Goal: Transaction & Acquisition: Purchase product/service

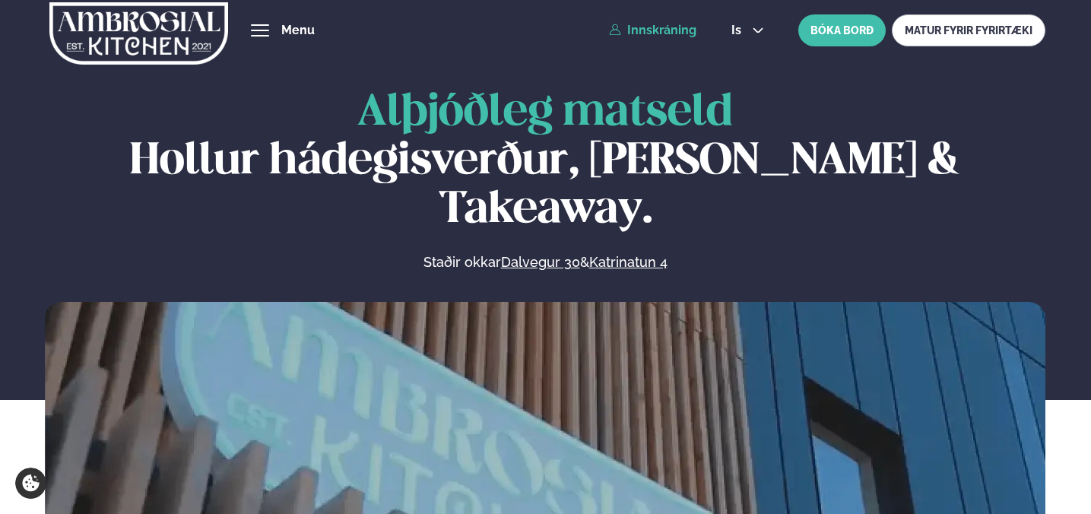
click at [663, 27] on link "Innskráning" at bounding box center [652, 31] width 87 height 14
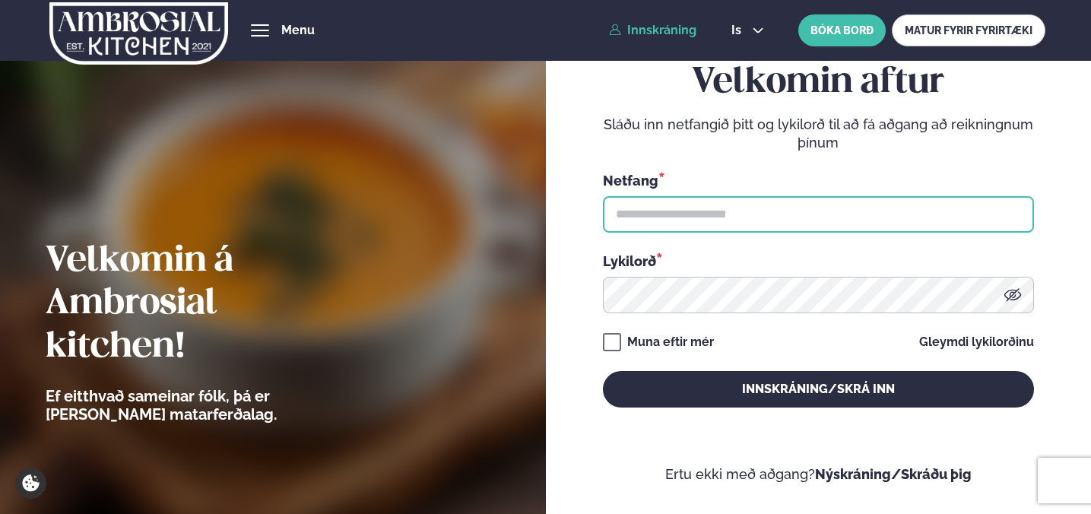
drag, startPoint x: 712, startPoint y: 204, endPoint x: 693, endPoint y: 205, distance: 19.0
click at [712, 204] on input "text" at bounding box center [818, 214] width 431 height 36
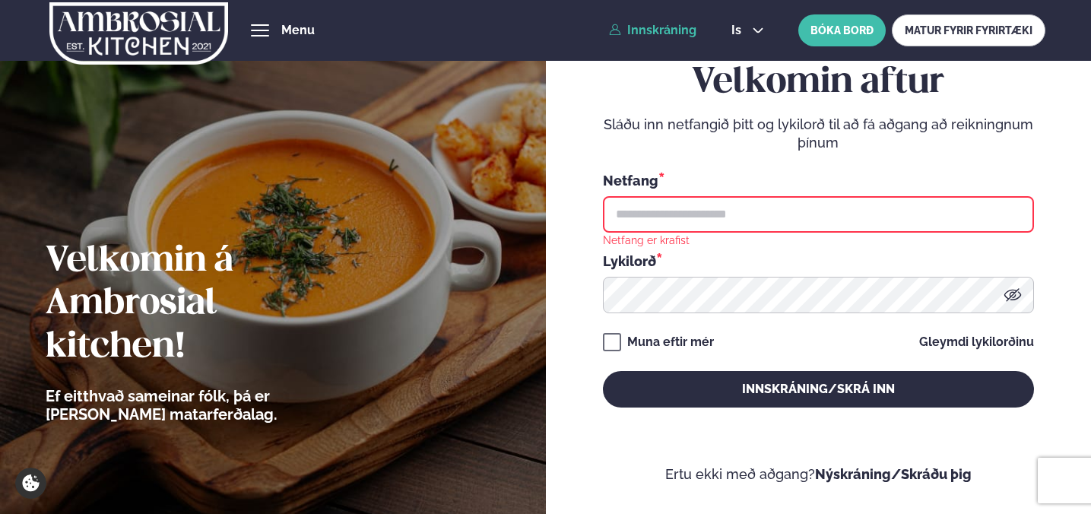
click at [702, 208] on input "text" at bounding box center [818, 214] width 431 height 36
type input "**********"
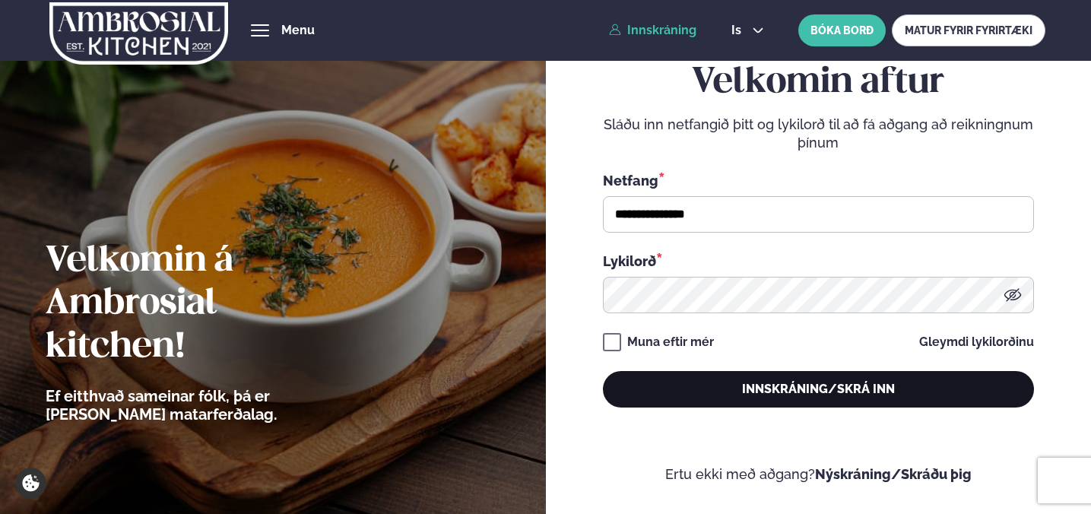
click at [764, 386] on button "Innskráning/Skrá inn" at bounding box center [818, 389] width 431 height 36
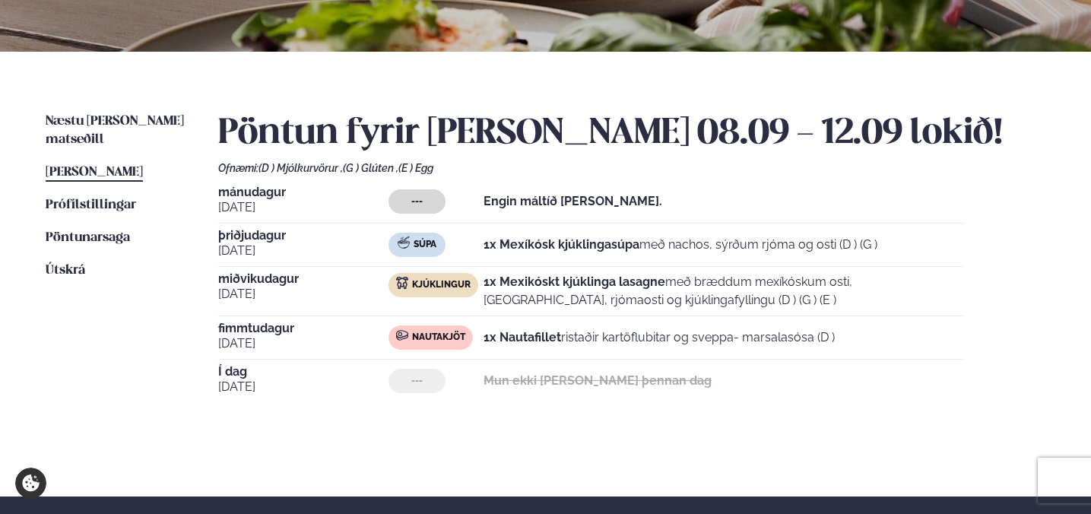
scroll to position [349, 0]
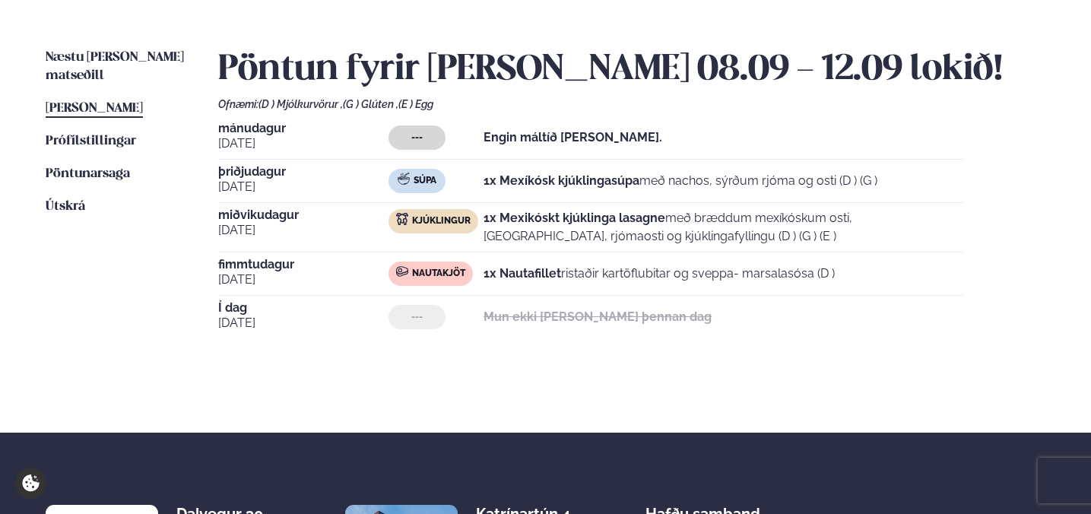
drag, startPoint x: 161, startPoint y: 60, endPoint x: 173, endPoint y: 74, distance: 17.8
click at [161, 61] on span "Næstu [PERSON_NAME] matseðill" at bounding box center [115, 66] width 138 height 31
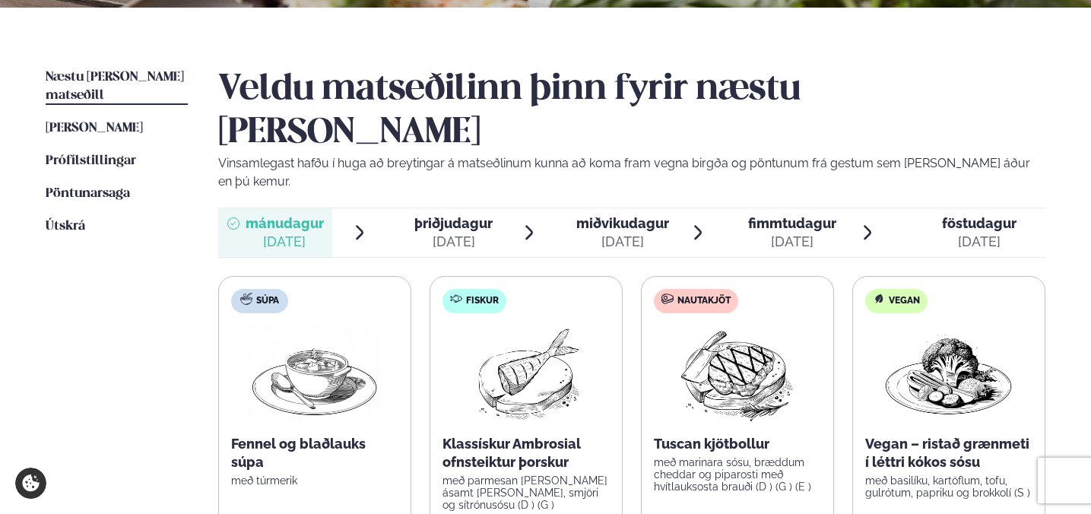
scroll to position [383, 0]
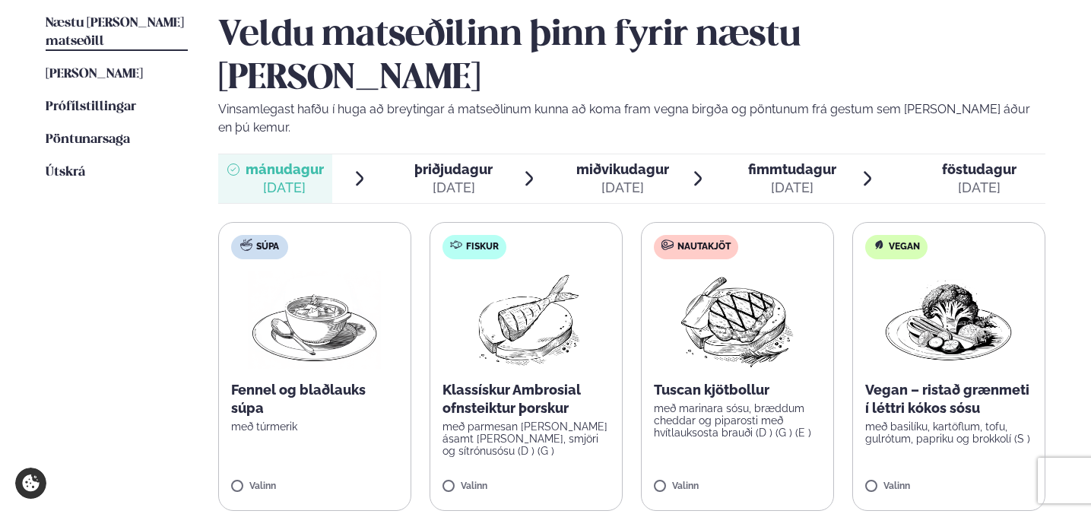
click at [476, 179] on div "[DATE]" at bounding box center [453, 188] width 78 height 18
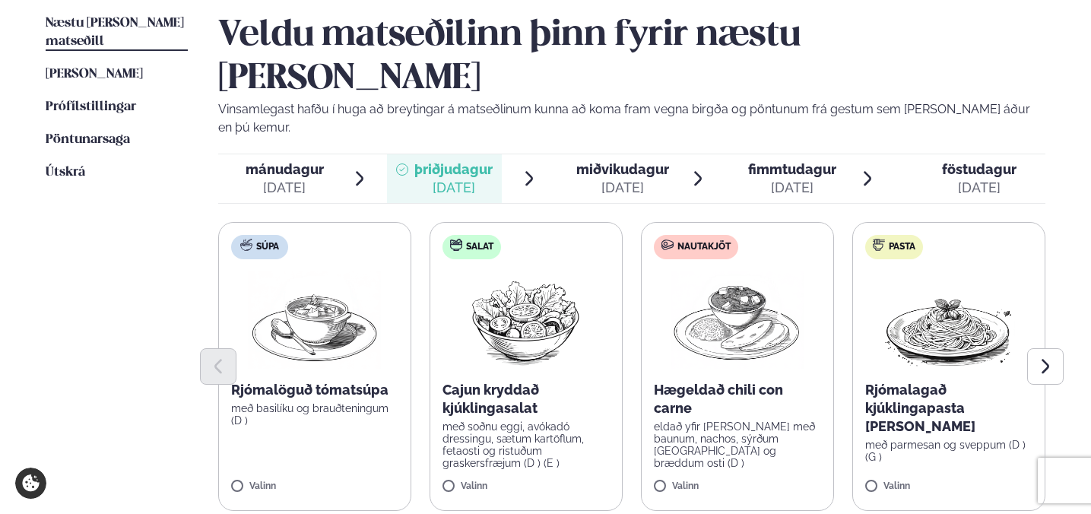
drag, startPoint x: 326, startPoint y: 121, endPoint x: 424, endPoint y: 184, distance: 116.6
click at [326, 154] on span "mánudagur mán. [DATE]" at bounding box center [275, 178] width 115 height 49
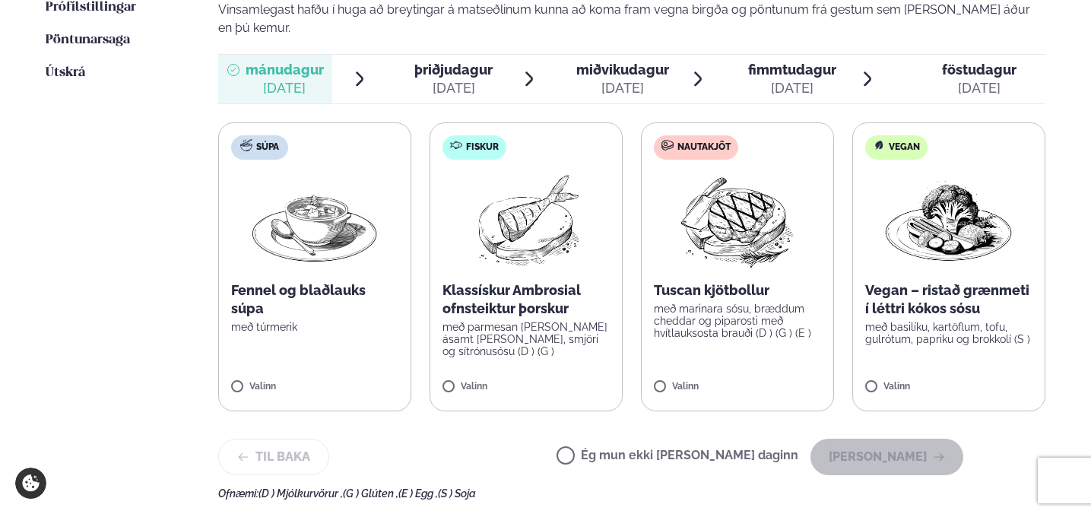
scroll to position [486, 0]
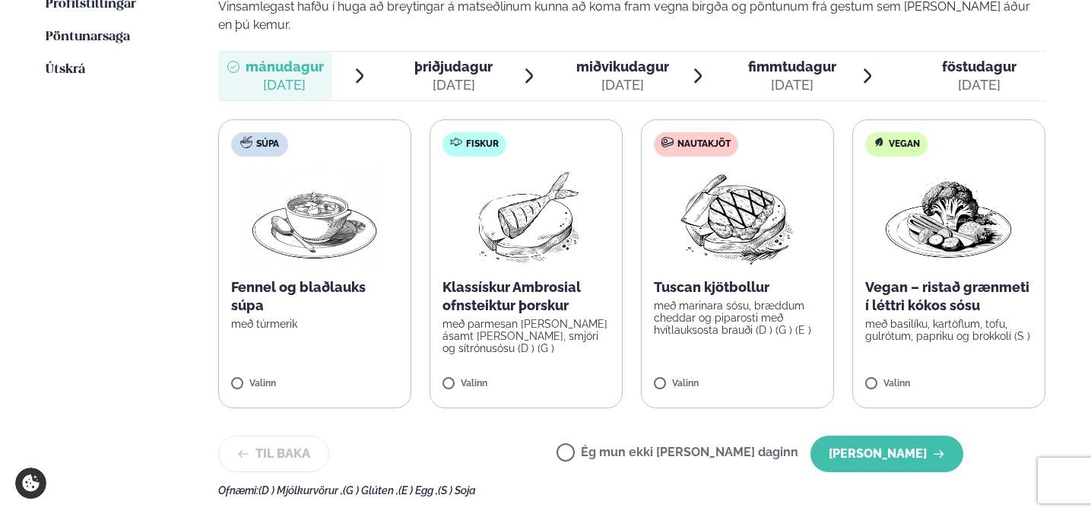
drag, startPoint x: 465, startPoint y: 26, endPoint x: 478, endPoint y: 52, distance: 29.9
click at [465, 76] on div "[DATE]" at bounding box center [453, 85] width 78 height 18
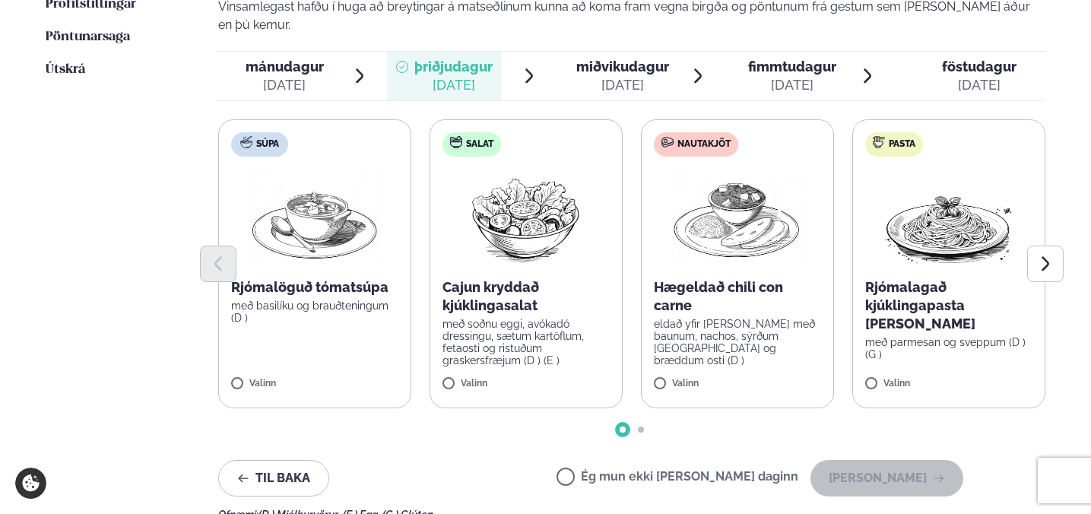
click at [945, 246] on div at bounding box center [632, 264] width 828 height 36
click at [884, 316] on label "Pasta Rjómalagað kjúklingapasta [PERSON_NAME] með parmesan og sveppum (D ) (G )…" at bounding box center [948, 263] width 193 height 289
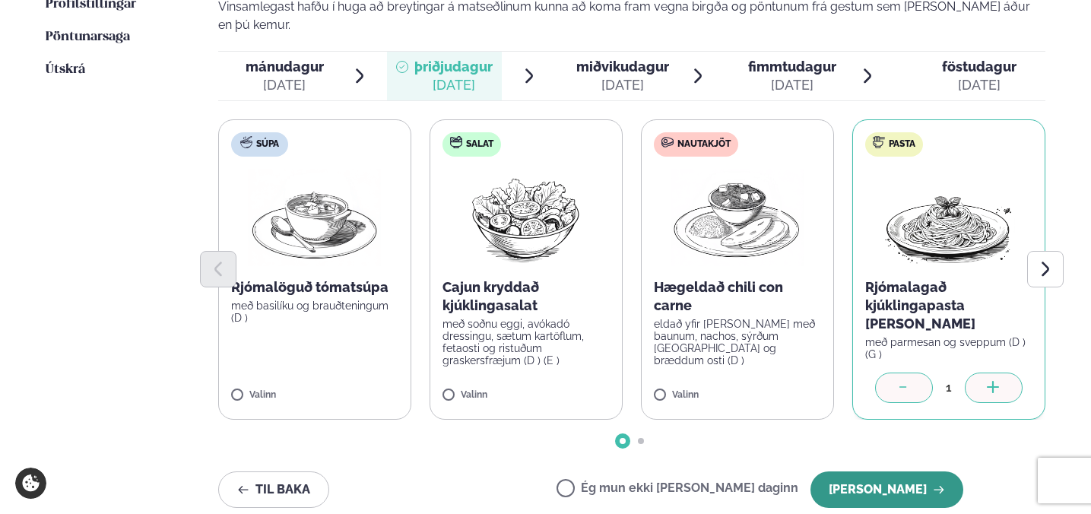
click at [882, 471] on button "[PERSON_NAME]" at bounding box center [887, 489] width 153 height 36
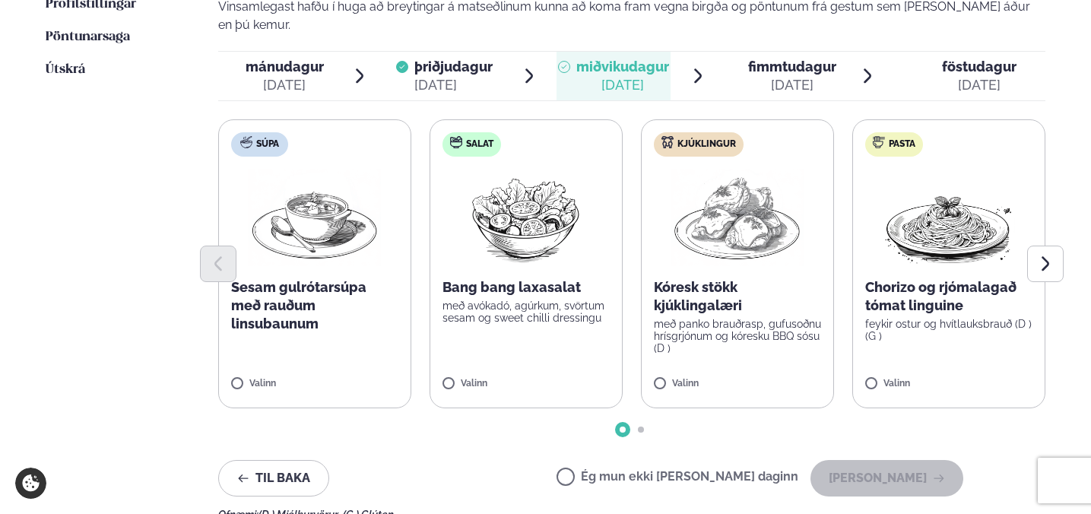
click at [934, 278] on p "Chorizo og rjómalagað tómat linguine" at bounding box center [948, 296] width 167 height 36
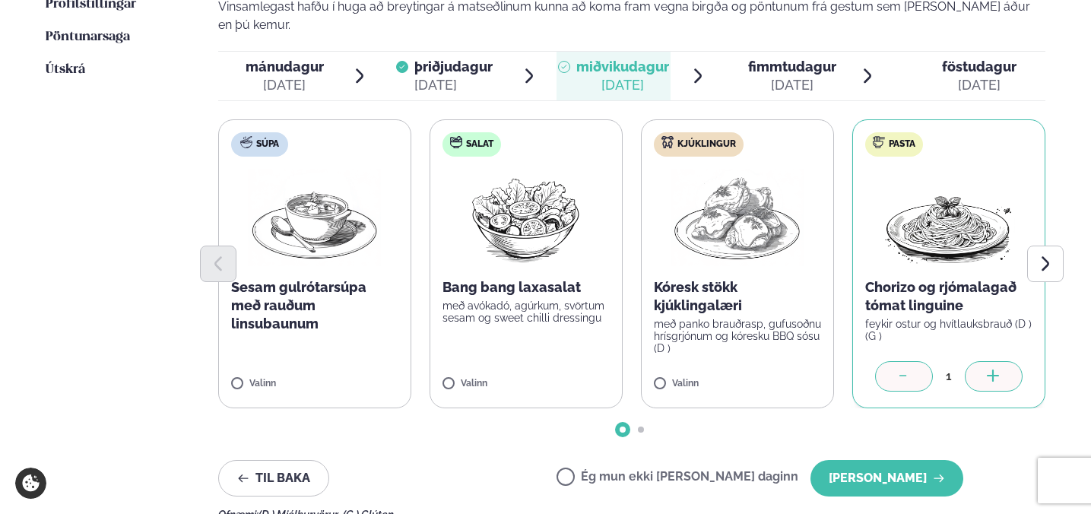
click at [788, 278] on p "Kóresk stökk kjúklingalæri" at bounding box center [737, 296] width 167 height 36
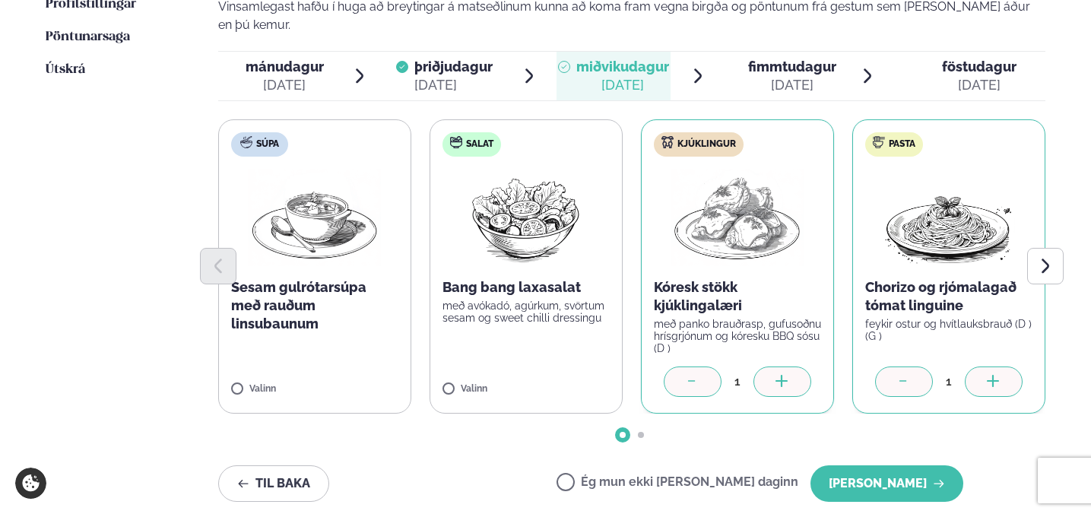
click at [891, 366] on div at bounding box center [904, 381] width 58 height 30
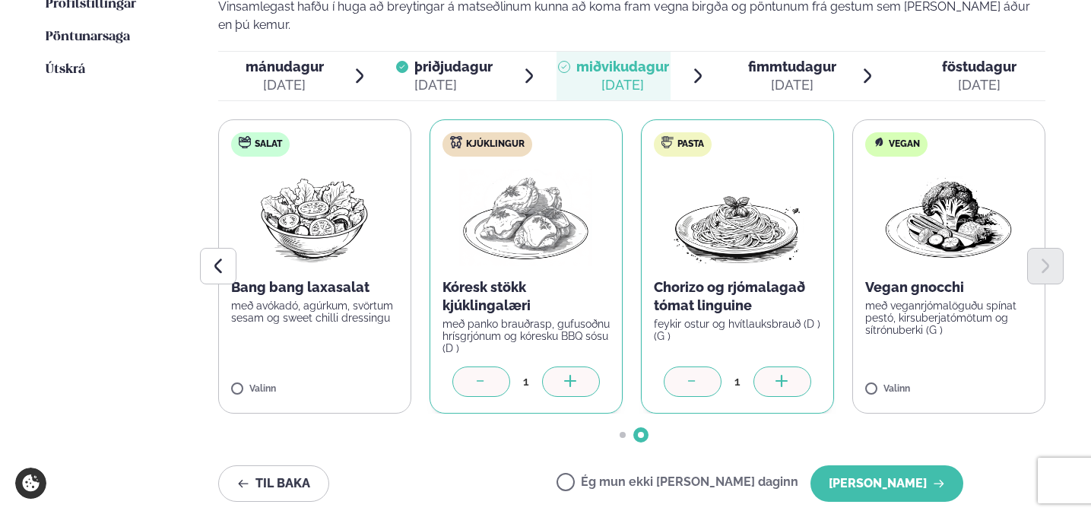
click at [709, 366] on div at bounding box center [693, 381] width 58 height 30
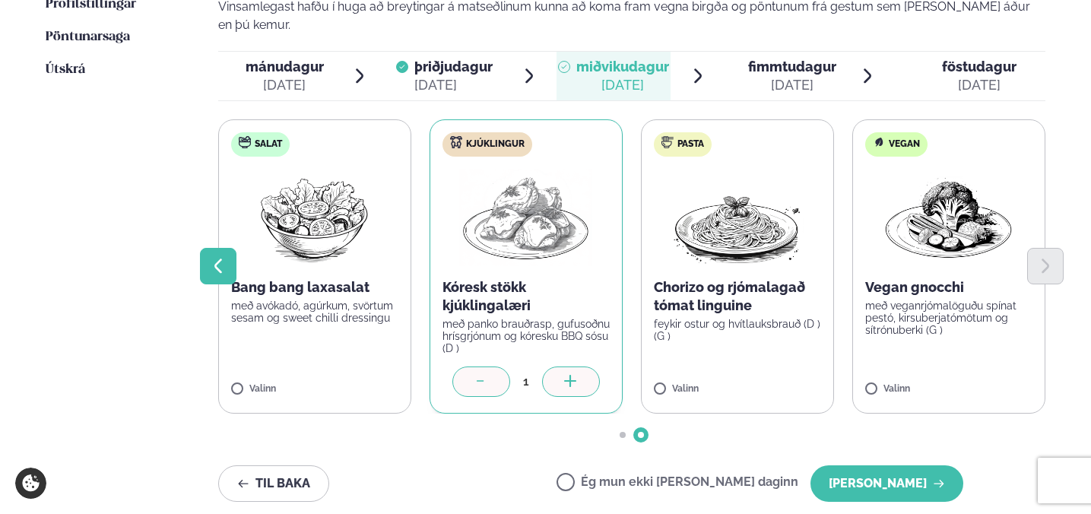
click at [231, 248] on button "Previous slide" at bounding box center [218, 266] width 36 height 36
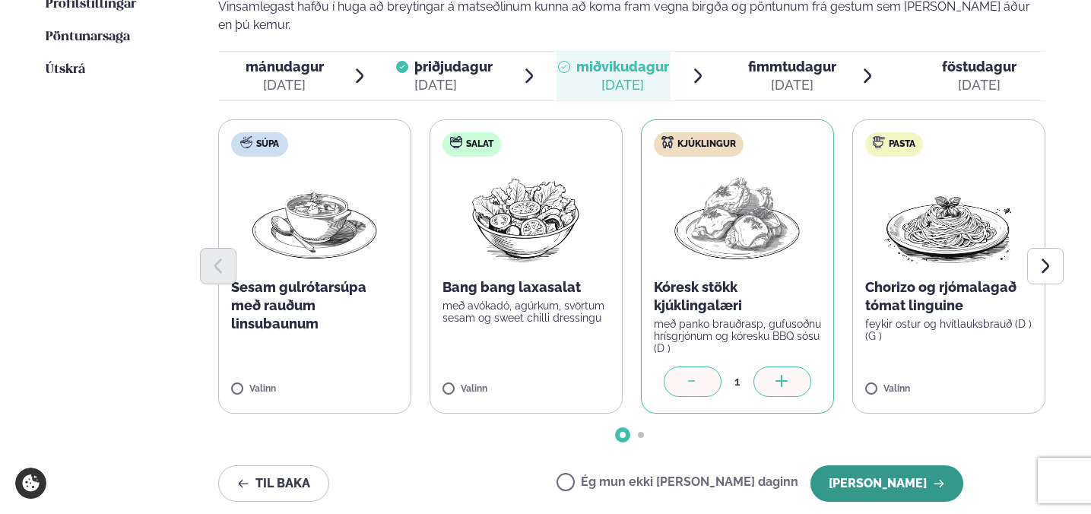
drag, startPoint x: 859, startPoint y: 416, endPoint x: 852, endPoint y: 411, distance: 8.2
click at [859, 465] on button "[PERSON_NAME]" at bounding box center [887, 483] width 153 height 36
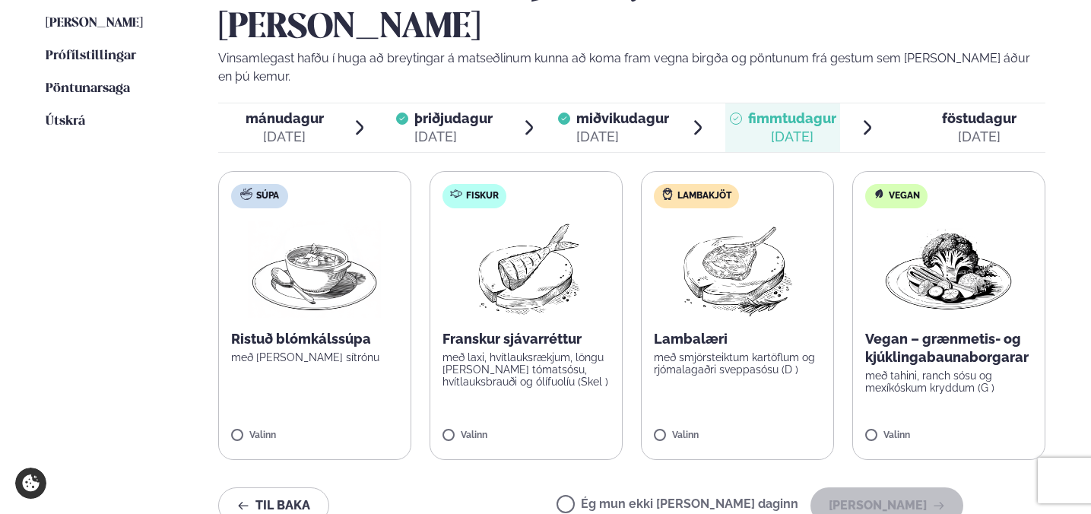
scroll to position [435, 0]
click at [941, 369] on p "með tahini, ranch sósu og mexíkóskum kryddum (G )" at bounding box center [948, 381] width 167 height 24
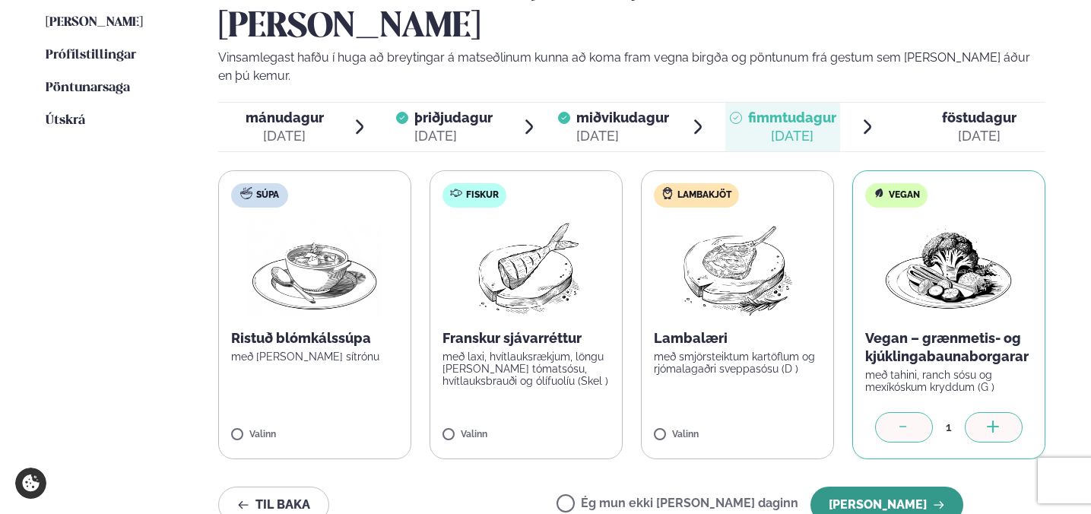
click at [883, 487] on button "[PERSON_NAME]" at bounding box center [887, 505] width 153 height 36
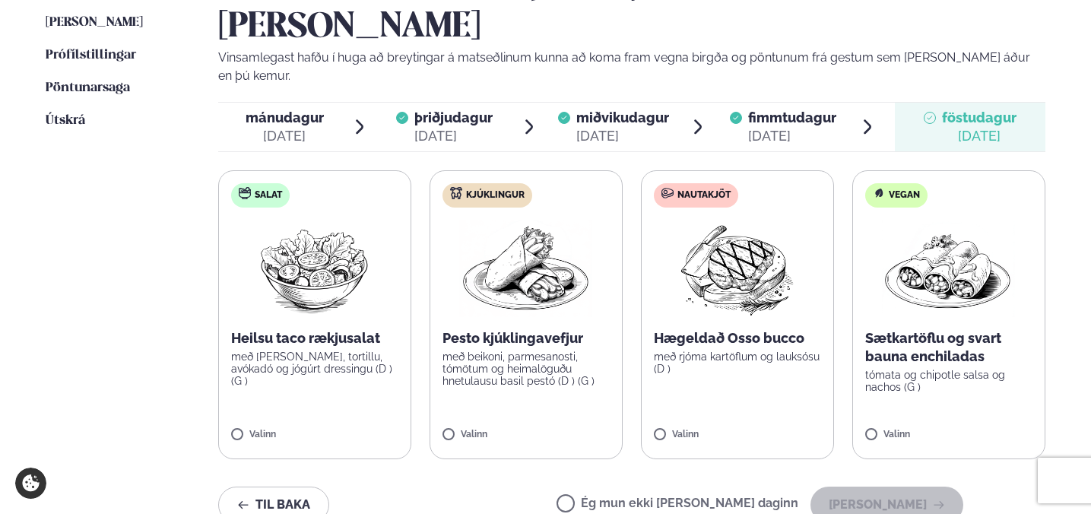
click at [783, 497] on label "Ég mun ekki [PERSON_NAME] daginn" at bounding box center [678, 505] width 242 height 16
click at [851, 487] on button "[PERSON_NAME]" at bounding box center [887, 505] width 153 height 36
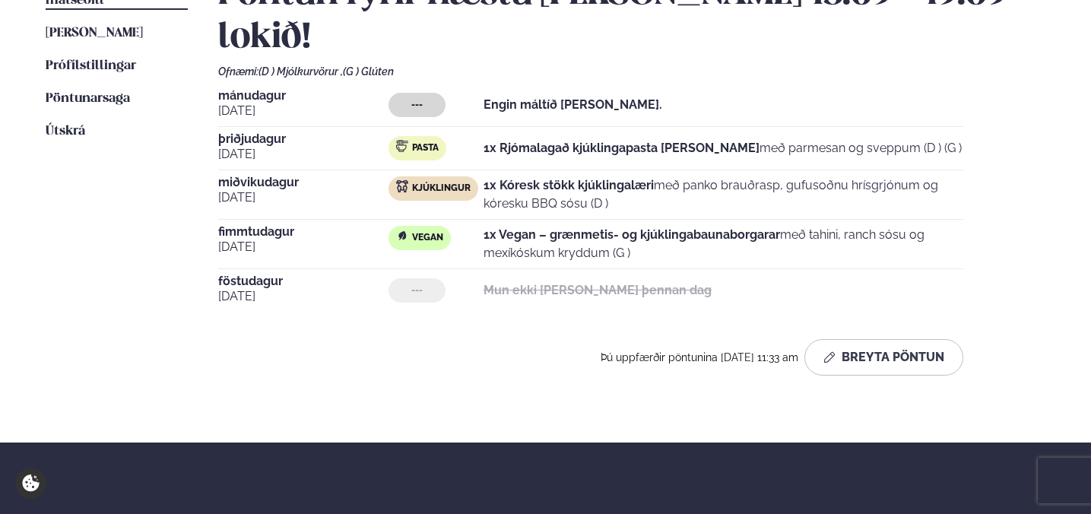
scroll to position [424, 0]
